Goal: Complete application form

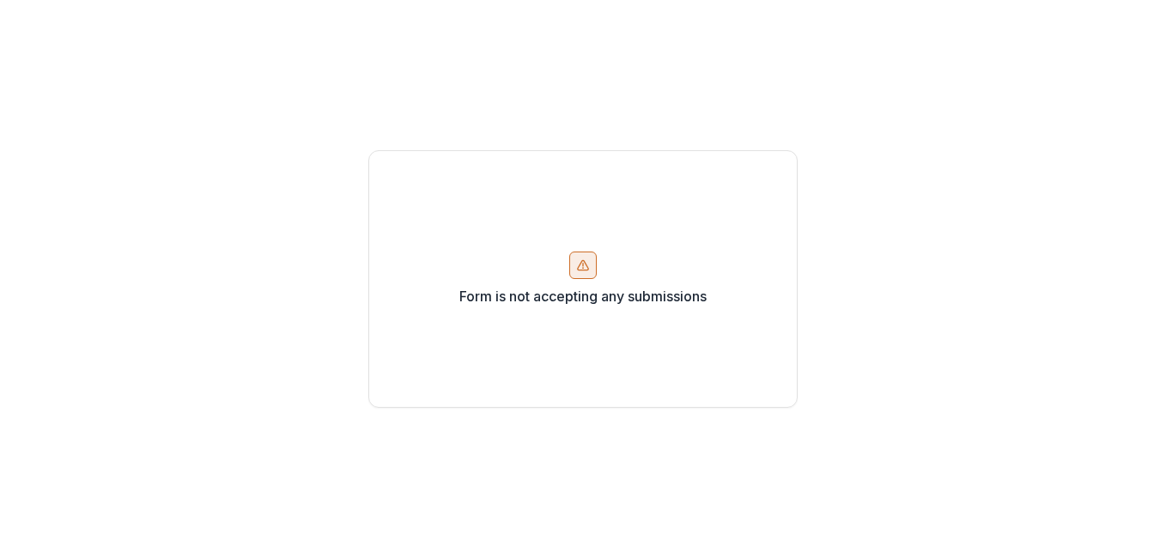
click at [583, 264] on line at bounding box center [583, 265] width 0 height 3
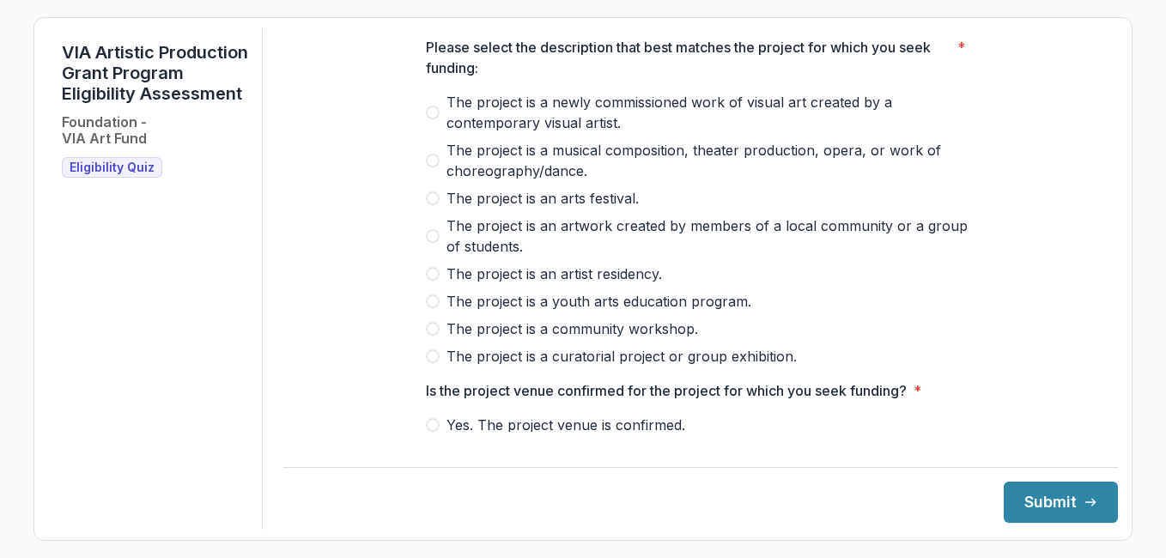
scroll to position [96, 0]
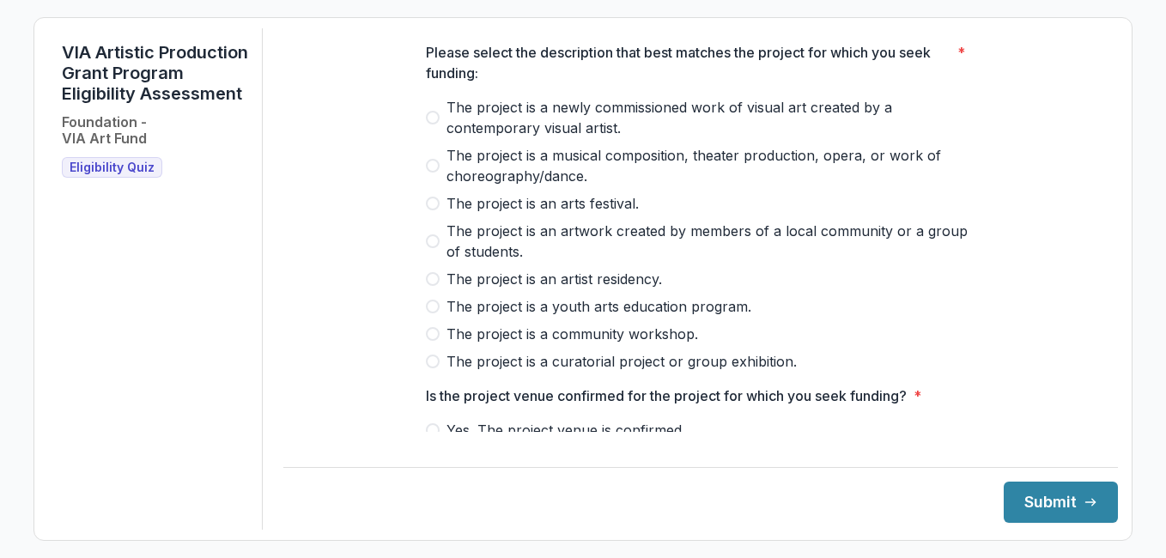
click at [433, 124] on span at bounding box center [433, 118] width 14 height 14
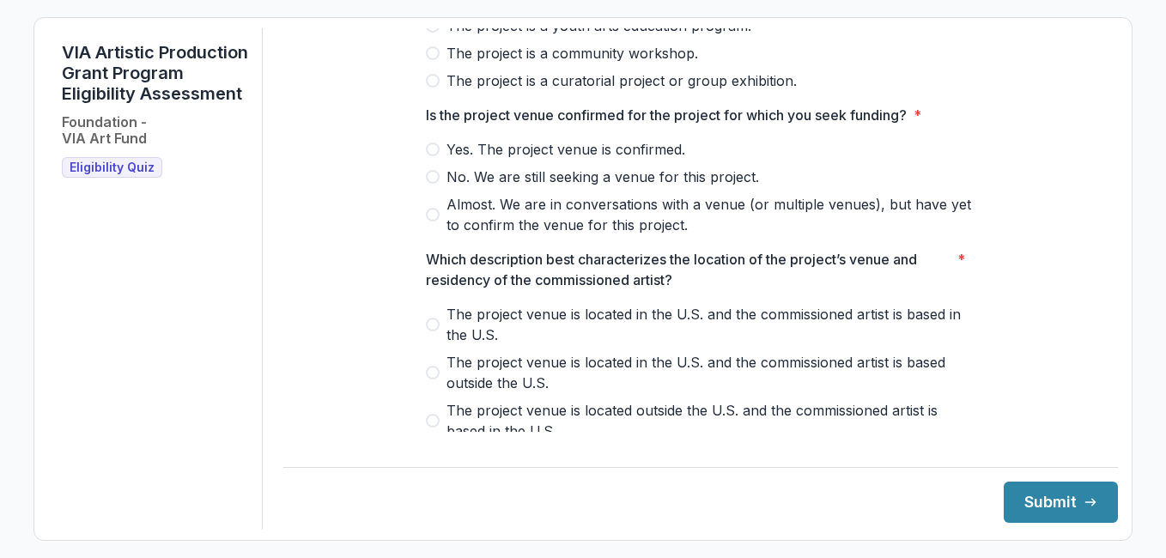
scroll to position [382, 0]
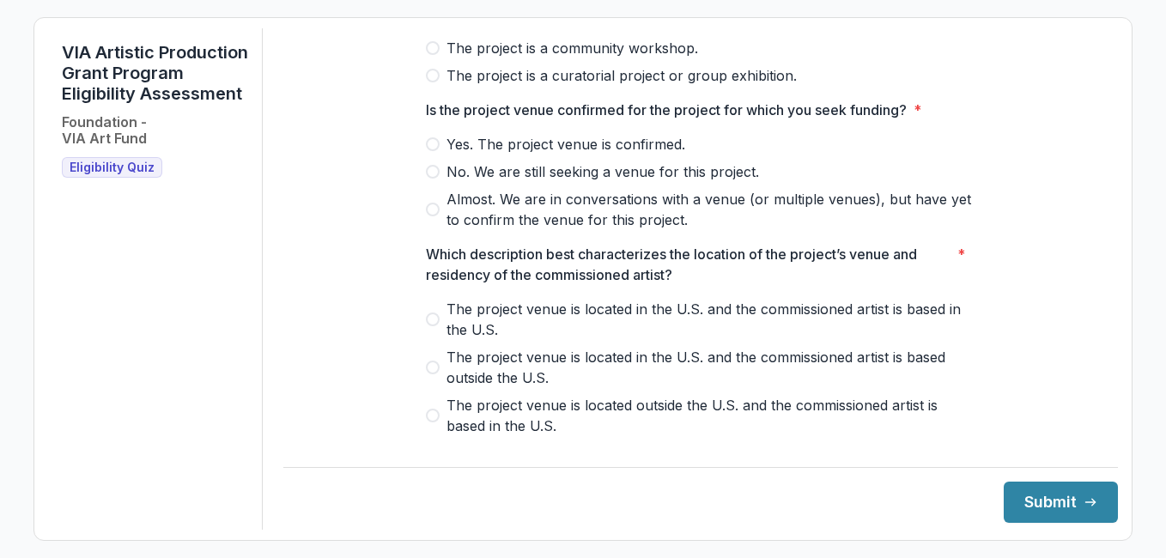
click at [428, 151] on span at bounding box center [433, 144] width 14 height 14
click at [428, 326] on span at bounding box center [433, 319] width 14 height 14
click at [1052, 496] on button "Submit" at bounding box center [1061, 502] width 114 height 41
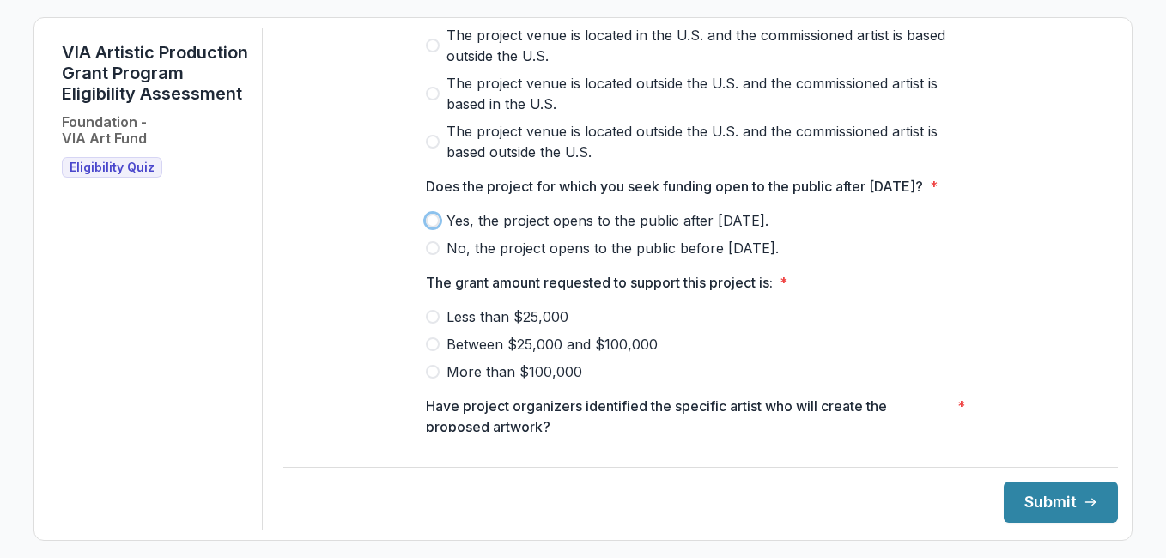
scroll to position [713, 0]
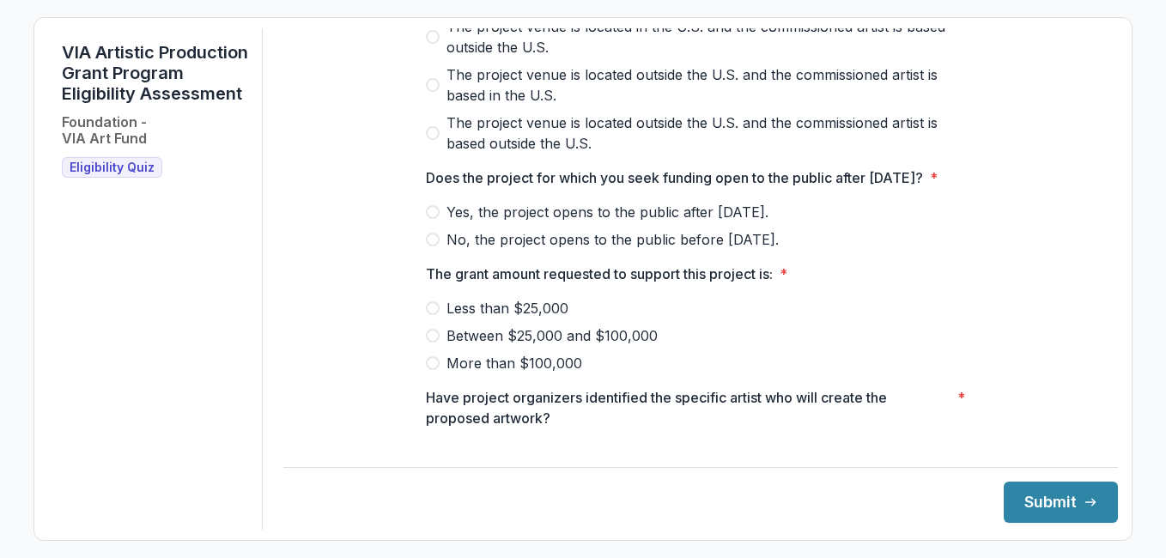
click at [433, 219] on span at bounding box center [433, 212] width 14 height 14
click at [429, 343] on span at bounding box center [433, 336] width 14 height 14
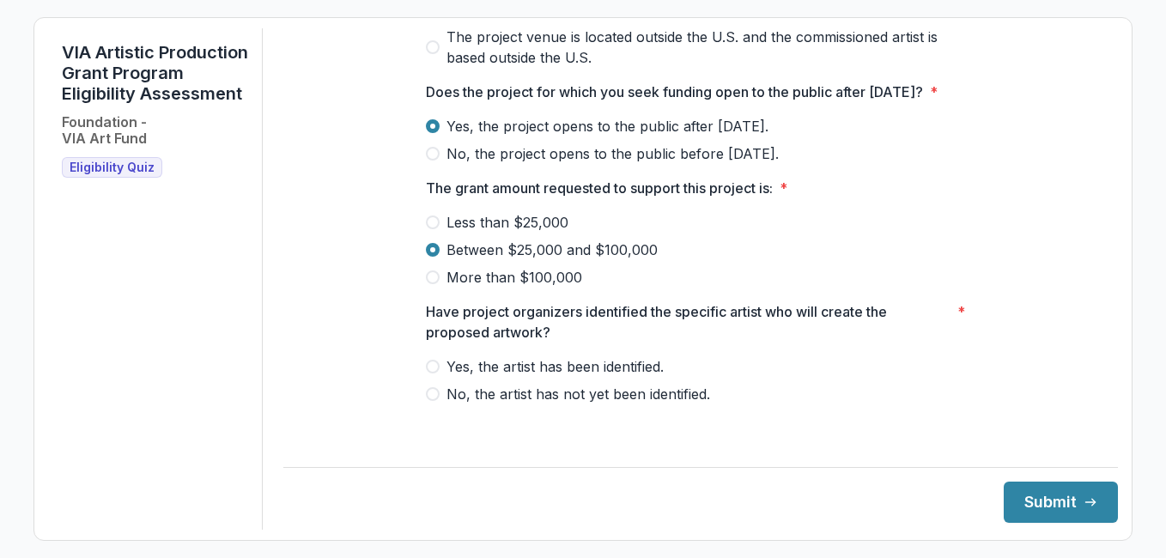
scroll to position [819, 0]
click at [431, 373] on span at bounding box center [433, 367] width 14 height 14
click at [1029, 501] on button "Submit" at bounding box center [1061, 502] width 114 height 41
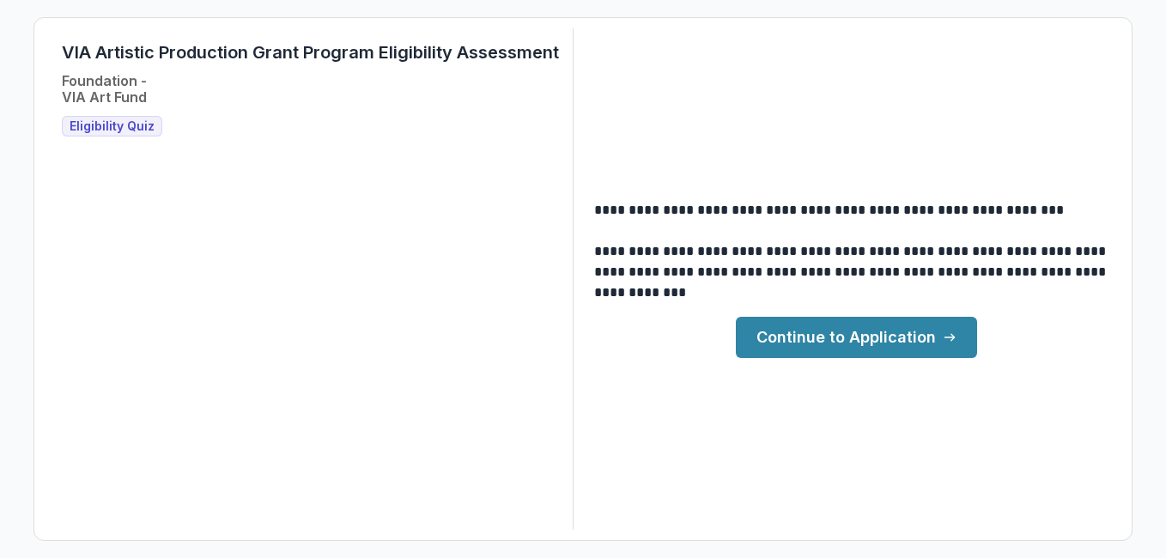
click at [814, 337] on link "Continue to Application" at bounding box center [856, 337] width 241 height 41
